Goal: Task Accomplishment & Management: Complete application form

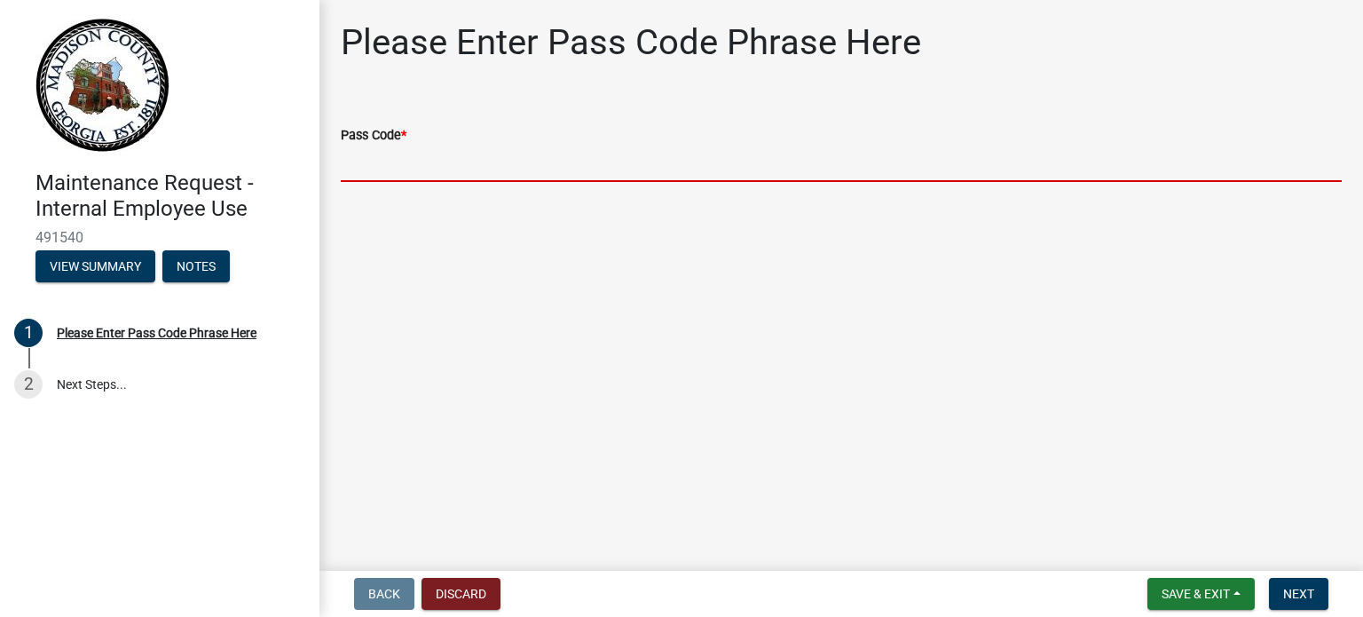
click at [488, 170] on input "Pass Code *" at bounding box center [841, 163] width 1001 height 36
type input "BGMR2025"
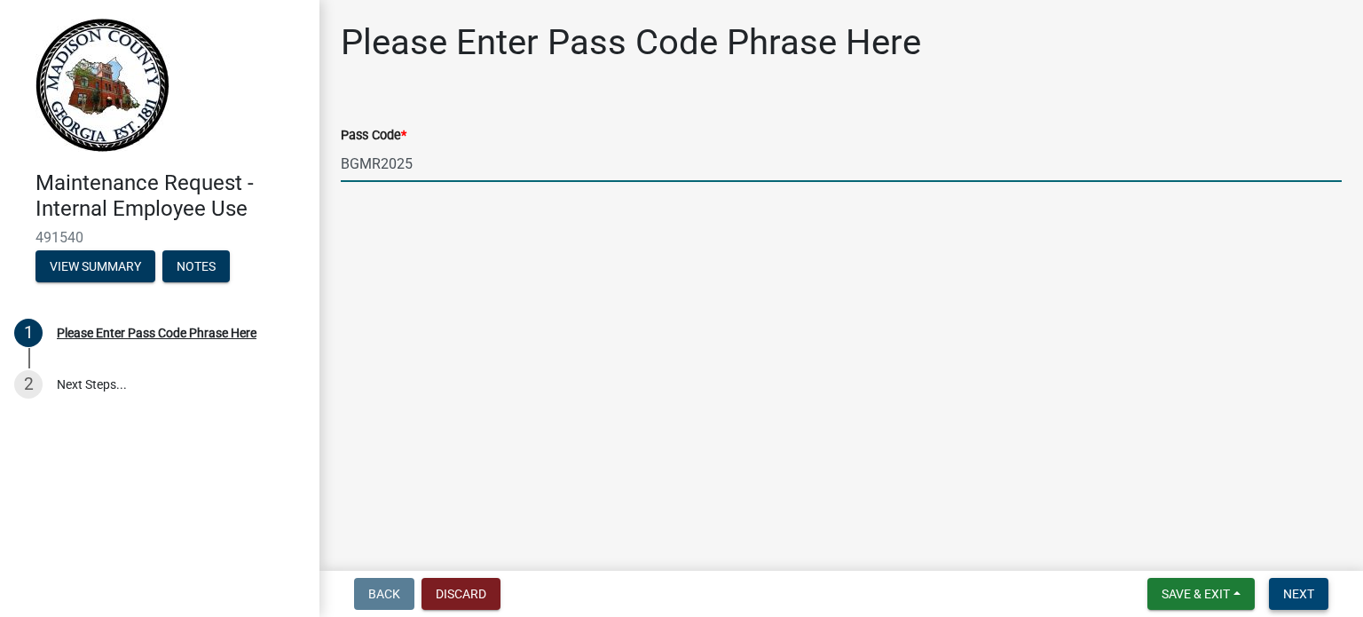
click at [1308, 588] on span "Next" at bounding box center [1298, 593] width 31 height 14
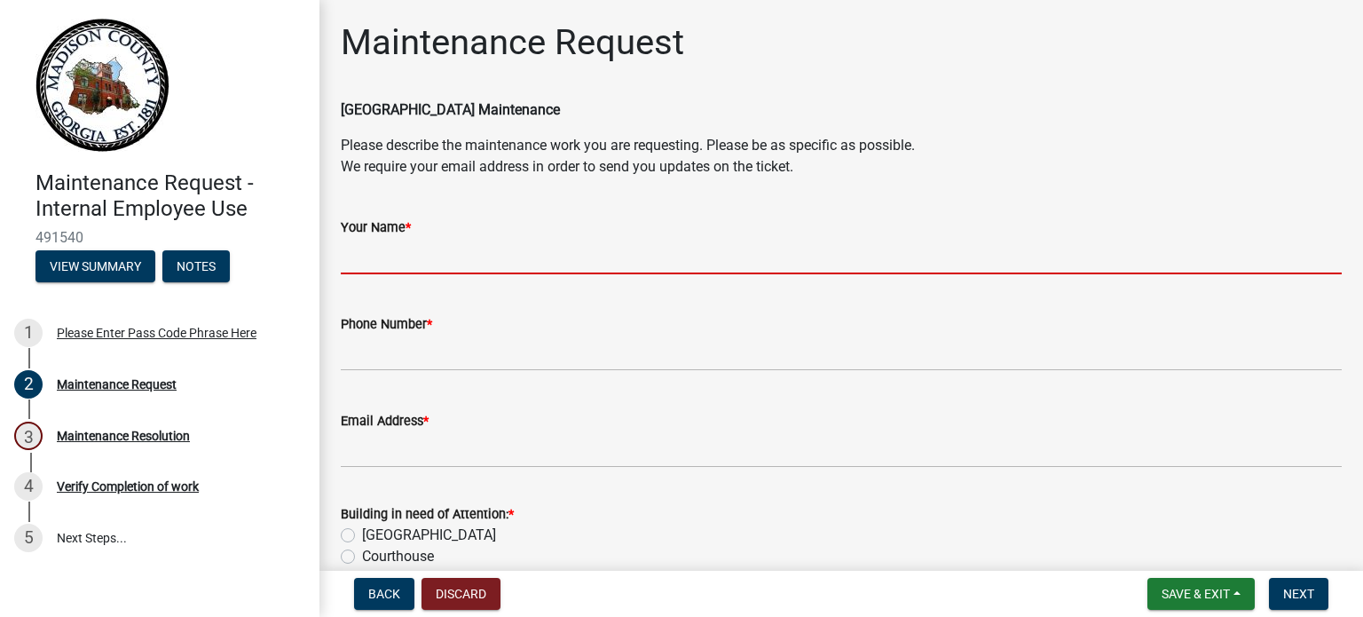
click at [392, 254] on input "Your Name *" at bounding box center [841, 256] width 1001 height 36
type input "[PERSON_NAME]"
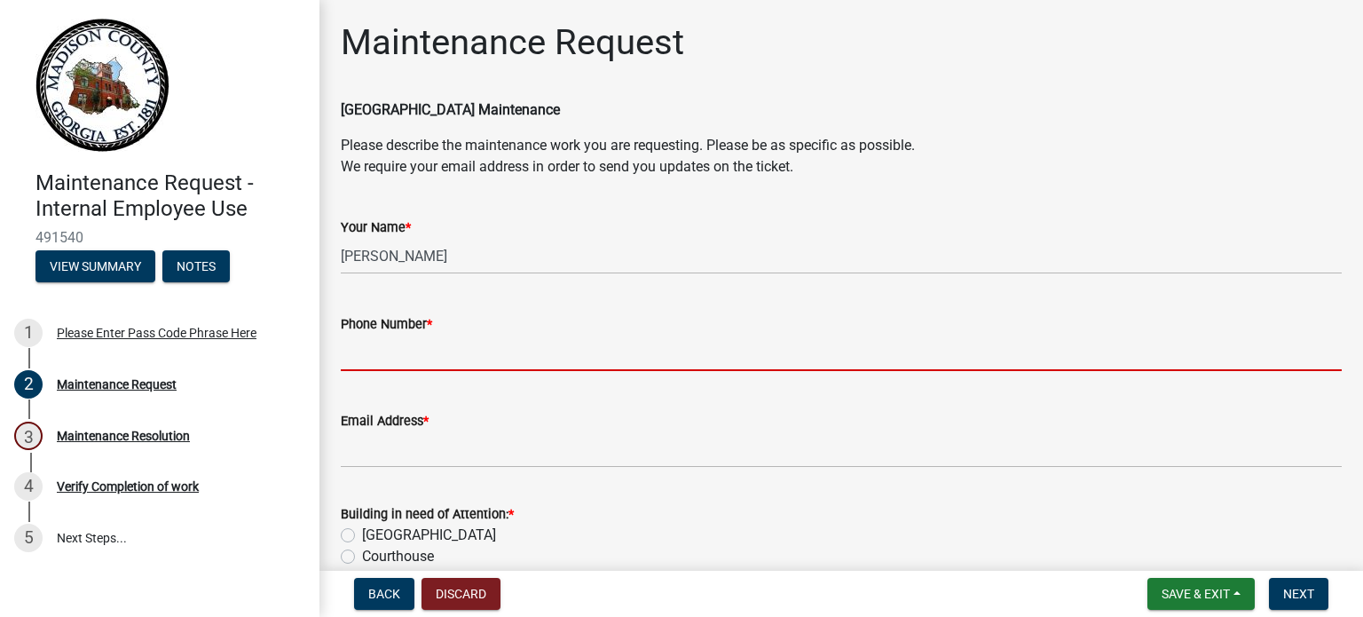
click at [444, 353] on input "Phone Number *" at bounding box center [841, 352] width 1001 height 36
type input "[PHONE_NUMBER] Extension #1901"
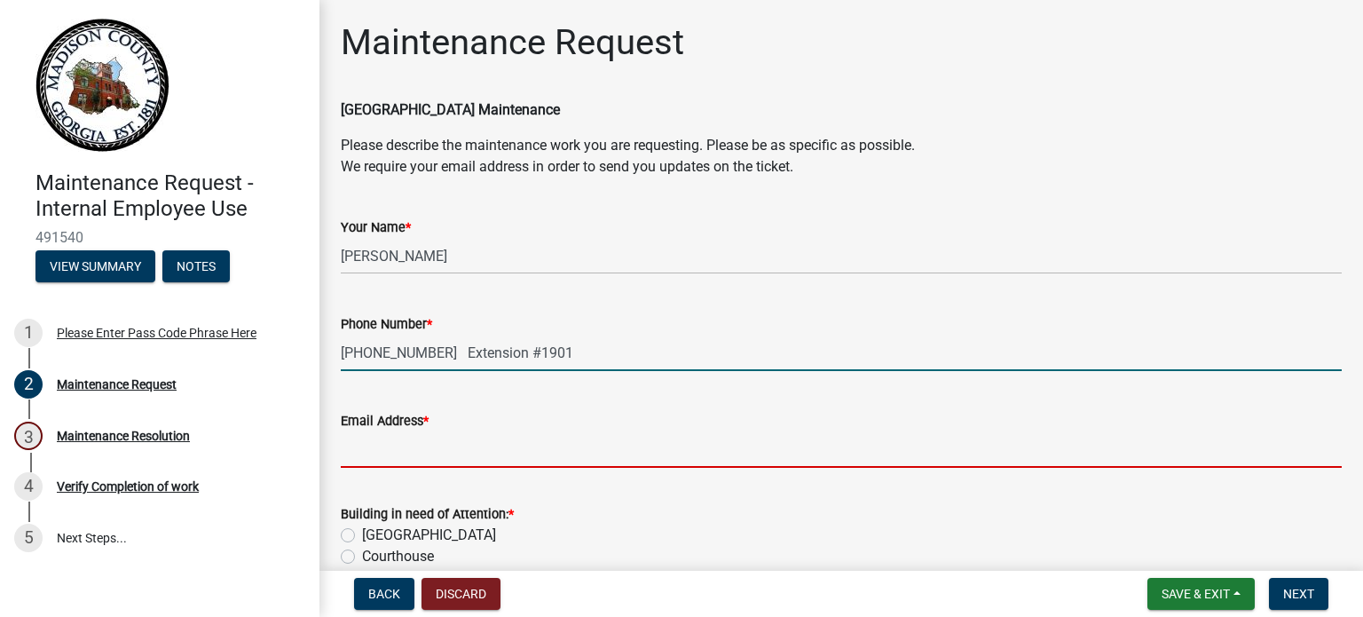
click at [461, 455] on input "Email Address *" at bounding box center [841, 449] width 1001 height 36
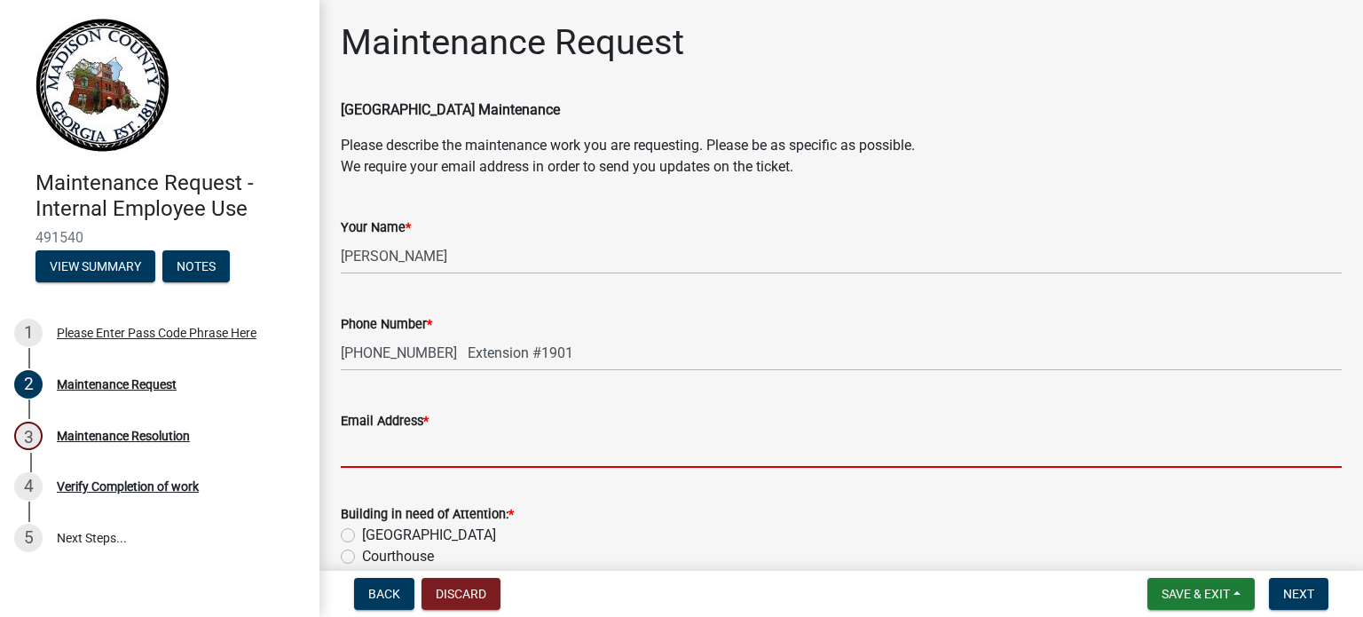
type input "[PERSON_NAME][EMAIL_ADDRESS][PERSON_NAME][DOMAIN_NAME]"
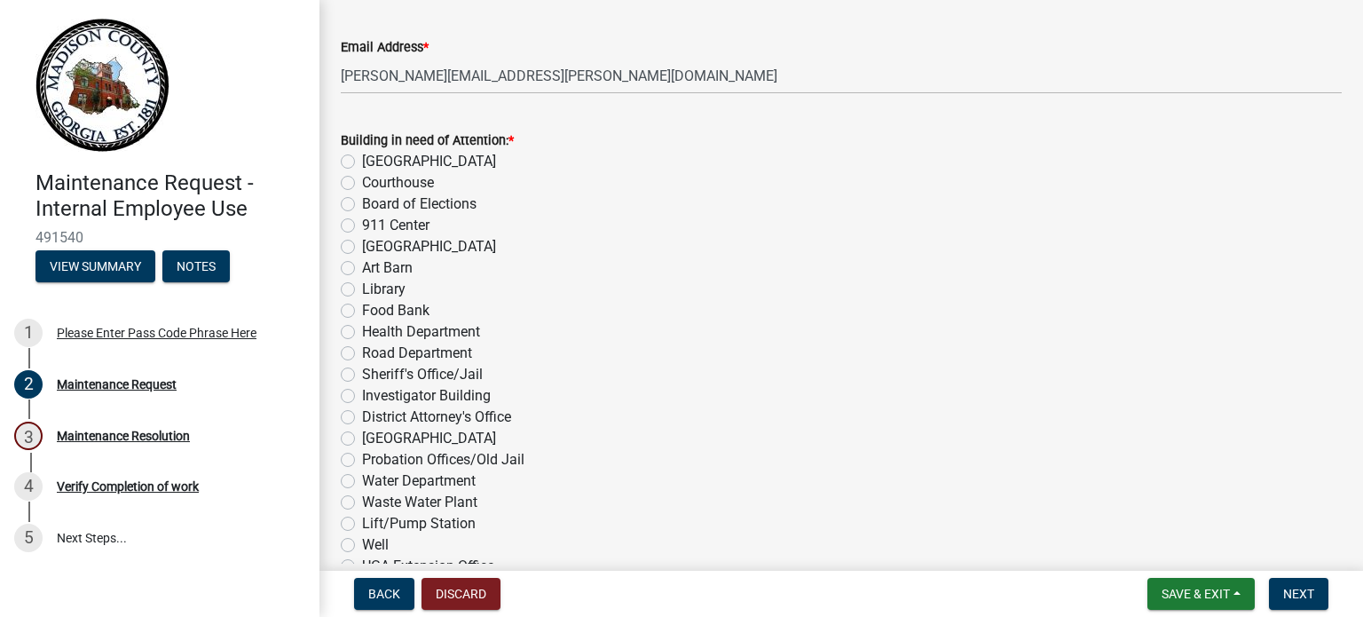
scroll to position [710, 0]
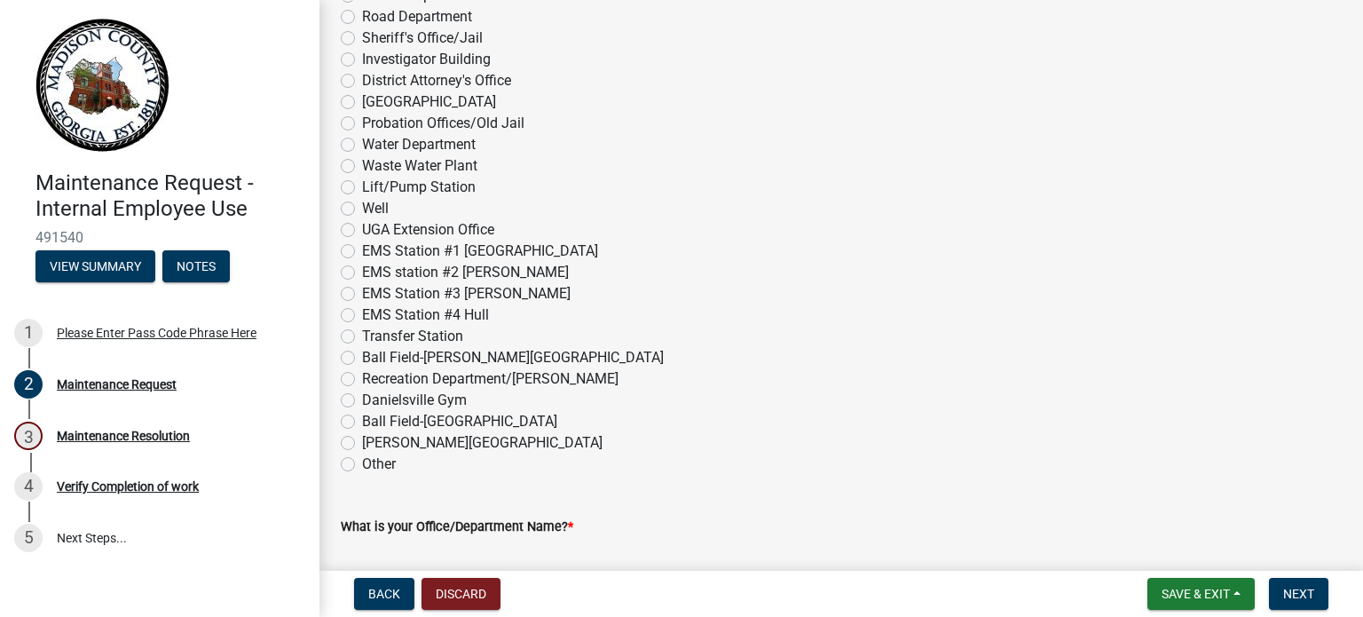
click at [362, 461] on label "Other" at bounding box center [379, 463] width 34 height 21
click at [362, 461] on input "Other" at bounding box center [368, 459] width 12 height 12
radio input "true"
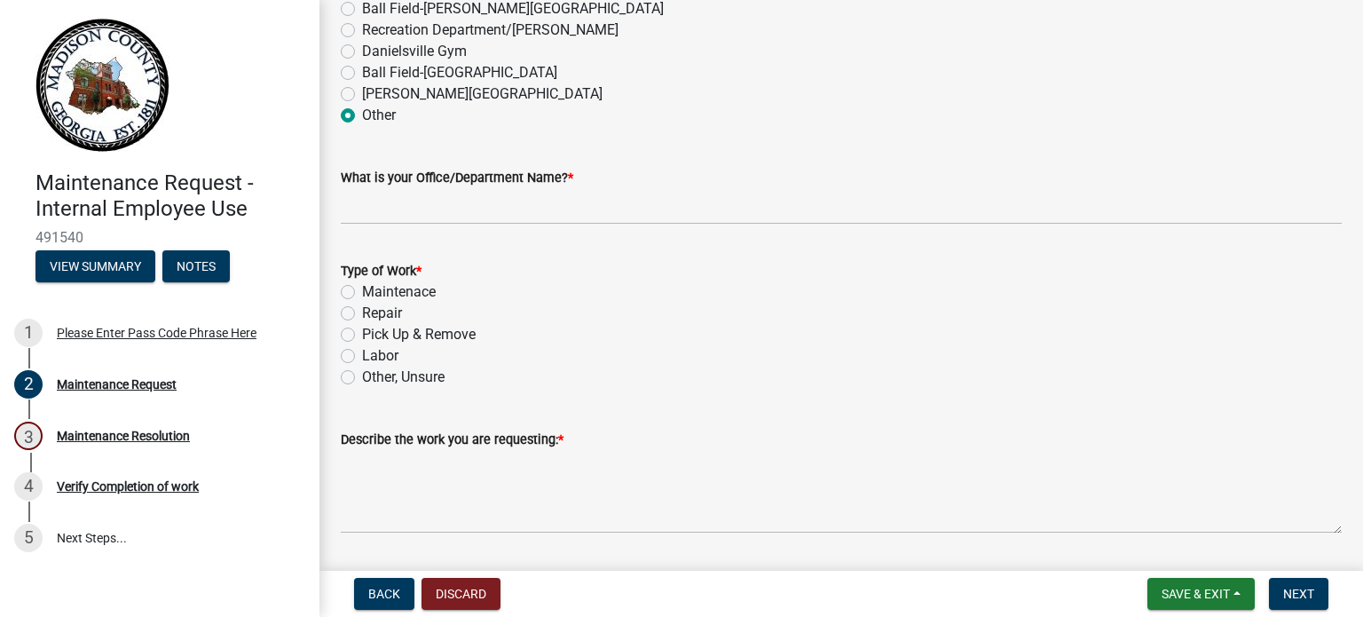
scroll to position [1065, 0]
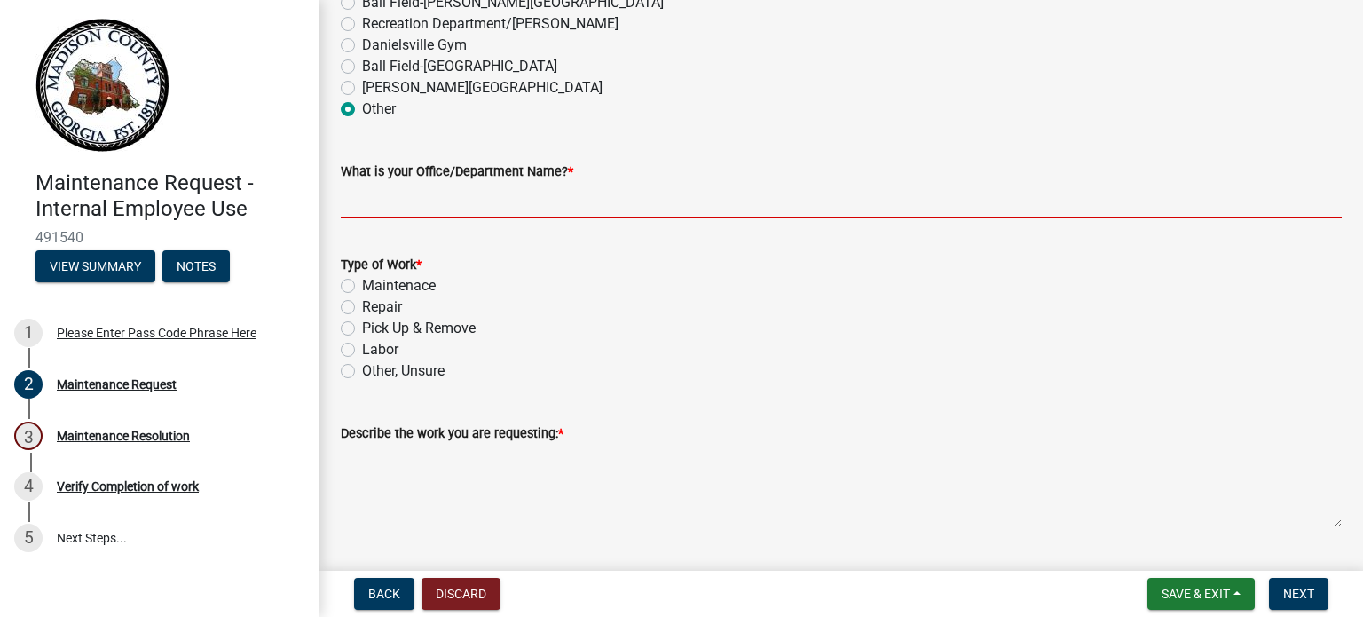
click at [460, 200] on input "What is your Office/Department Name? *" at bounding box center [841, 200] width 1001 height 36
type input "Fine Finish Service Center"
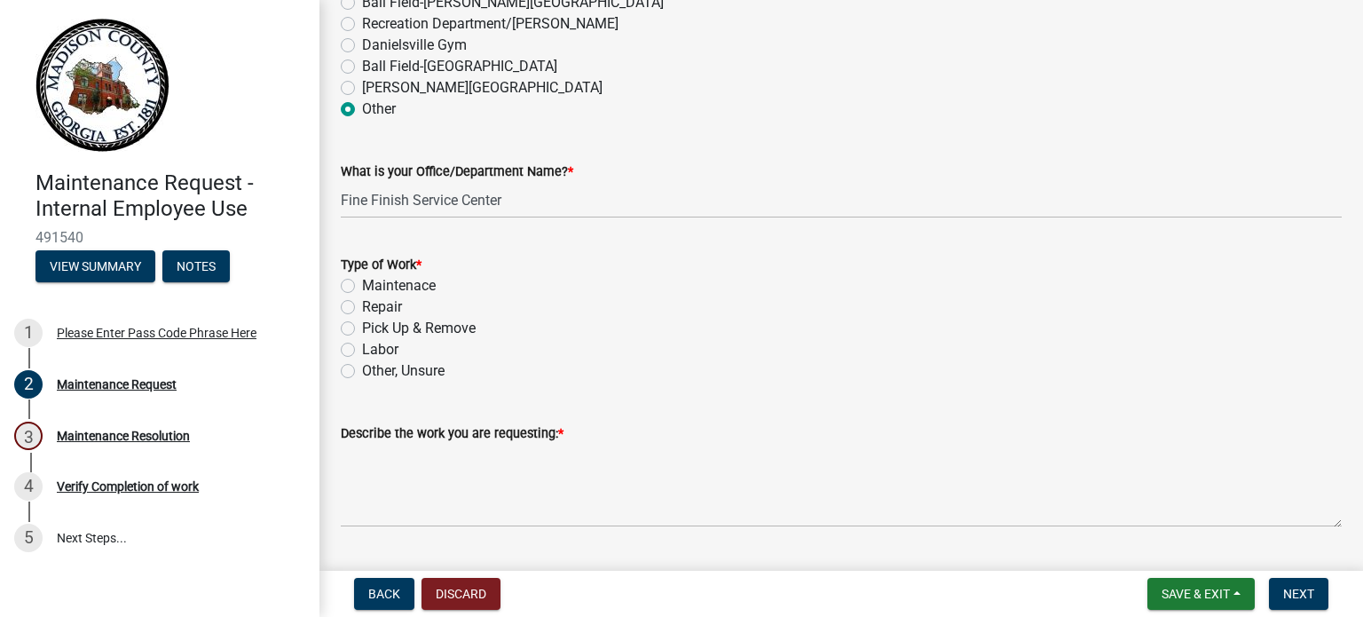
click at [362, 304] on label "Repair" at bounding box center [382, 306] width 40 height 21
click at [362, 304] on input "Repair" at bounding box center [368, 302] width 12 height 12
radio input "true"
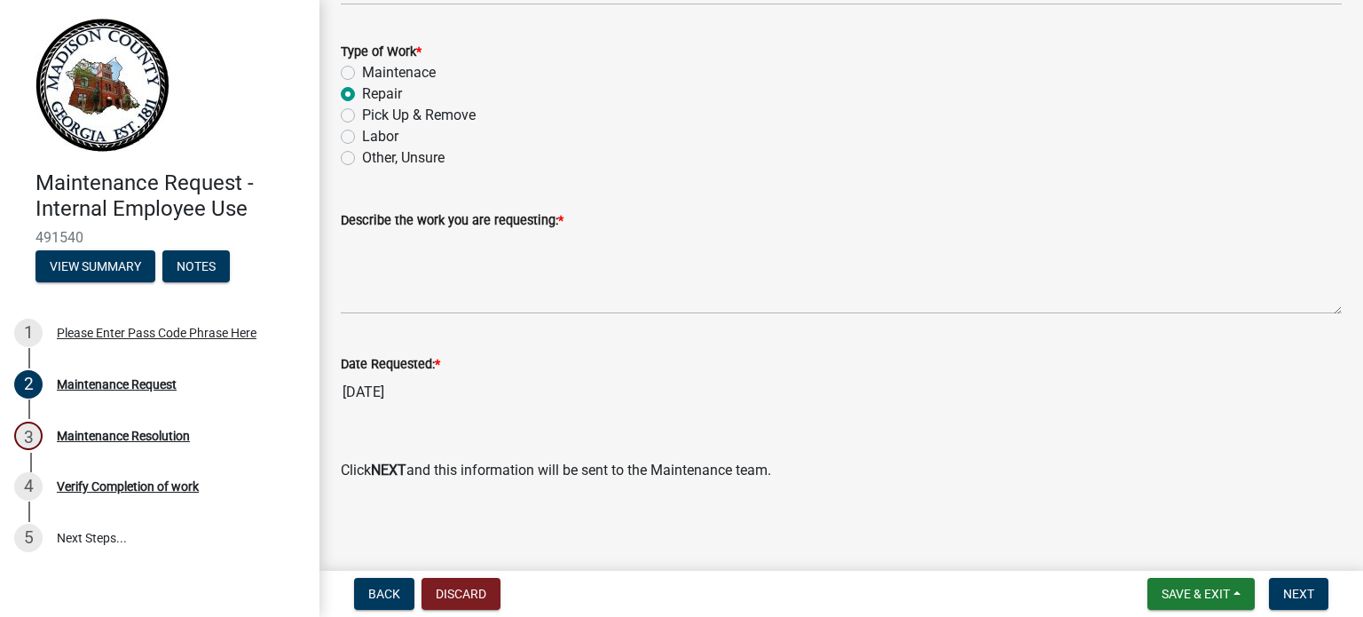
scroll to position [1277, 0]
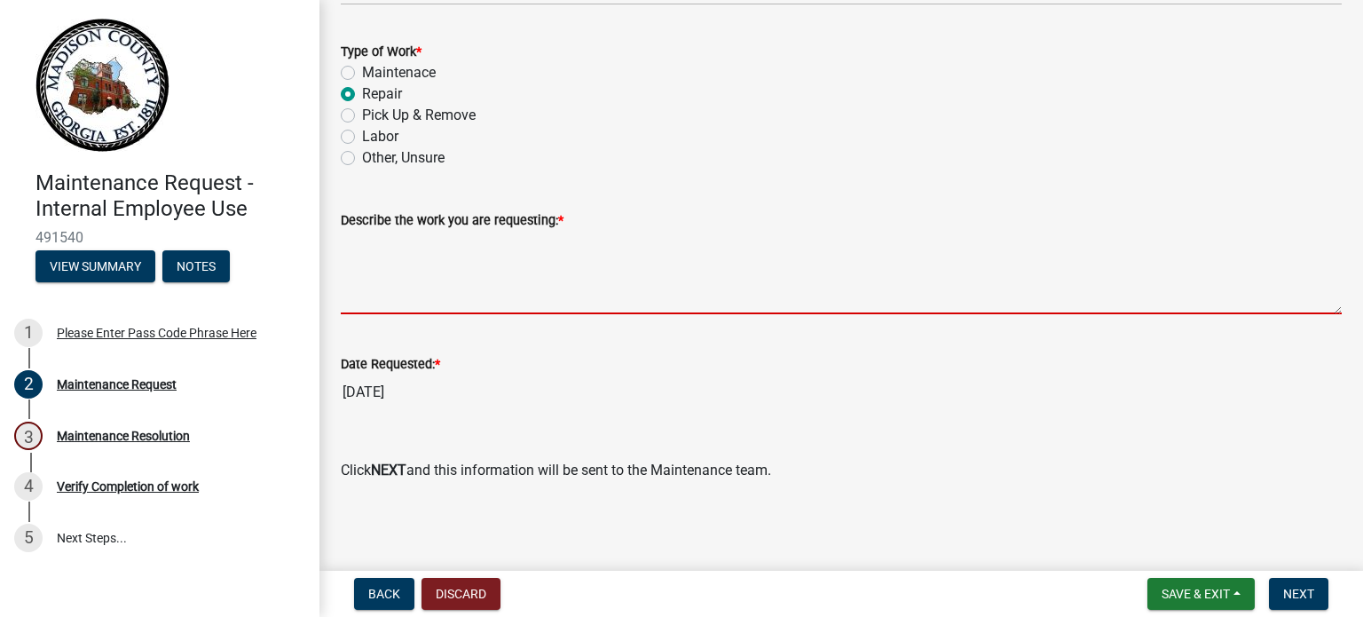
click at [436, 299] on textarea "Describe the work you are requesting: *" at bounding box center [841, 272] width 1001 height 83
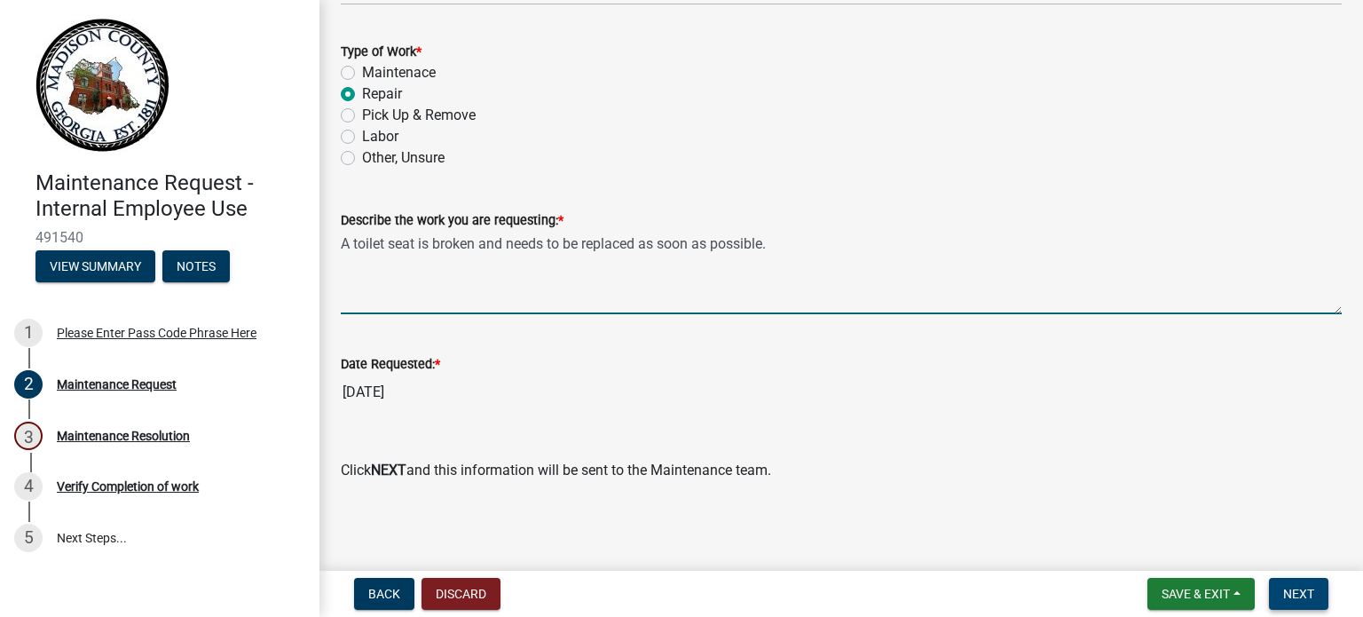
type textarea "A toilet seat is broken and needs to be replaced as soon as possible."
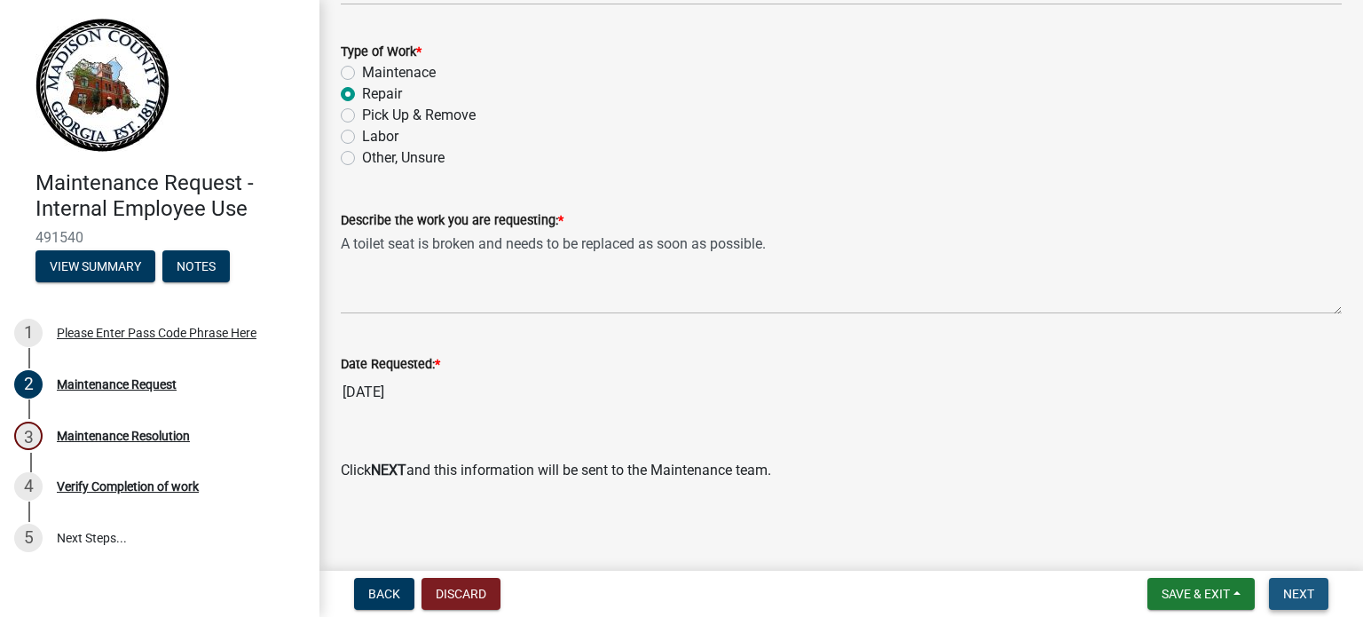
click at [1312, 592] on span "Next" at bounding box center [1298, 593] width 31 height 14
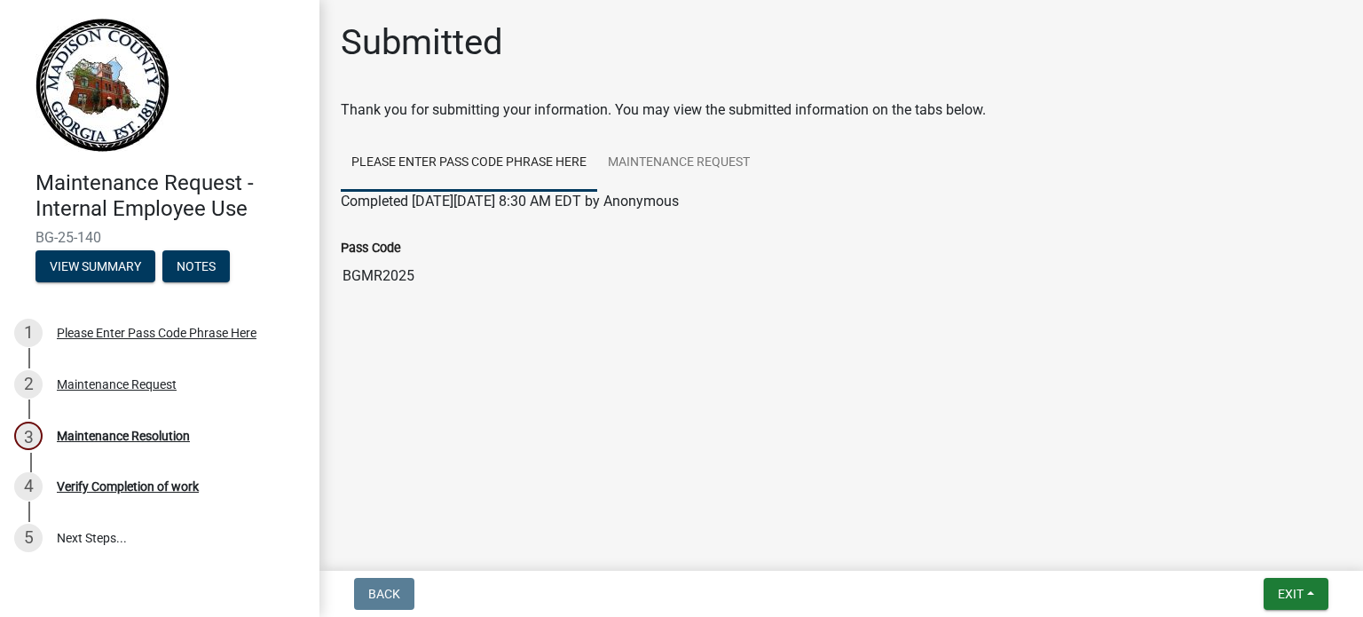
click at [390, 179] on link "Please Enter Pass Code Phrase Here" at bounding box center [469, 163] width 256 height 57
click at [1284, 588] on span "Exit" at bounding box center [1290, 593] width 26 height 14
click at [1253, 548] on button "Save & Exit" at bounding box center [1258, 547] width 142 height 43
